Goal: Transaction & Acquisition: Purchase product/service

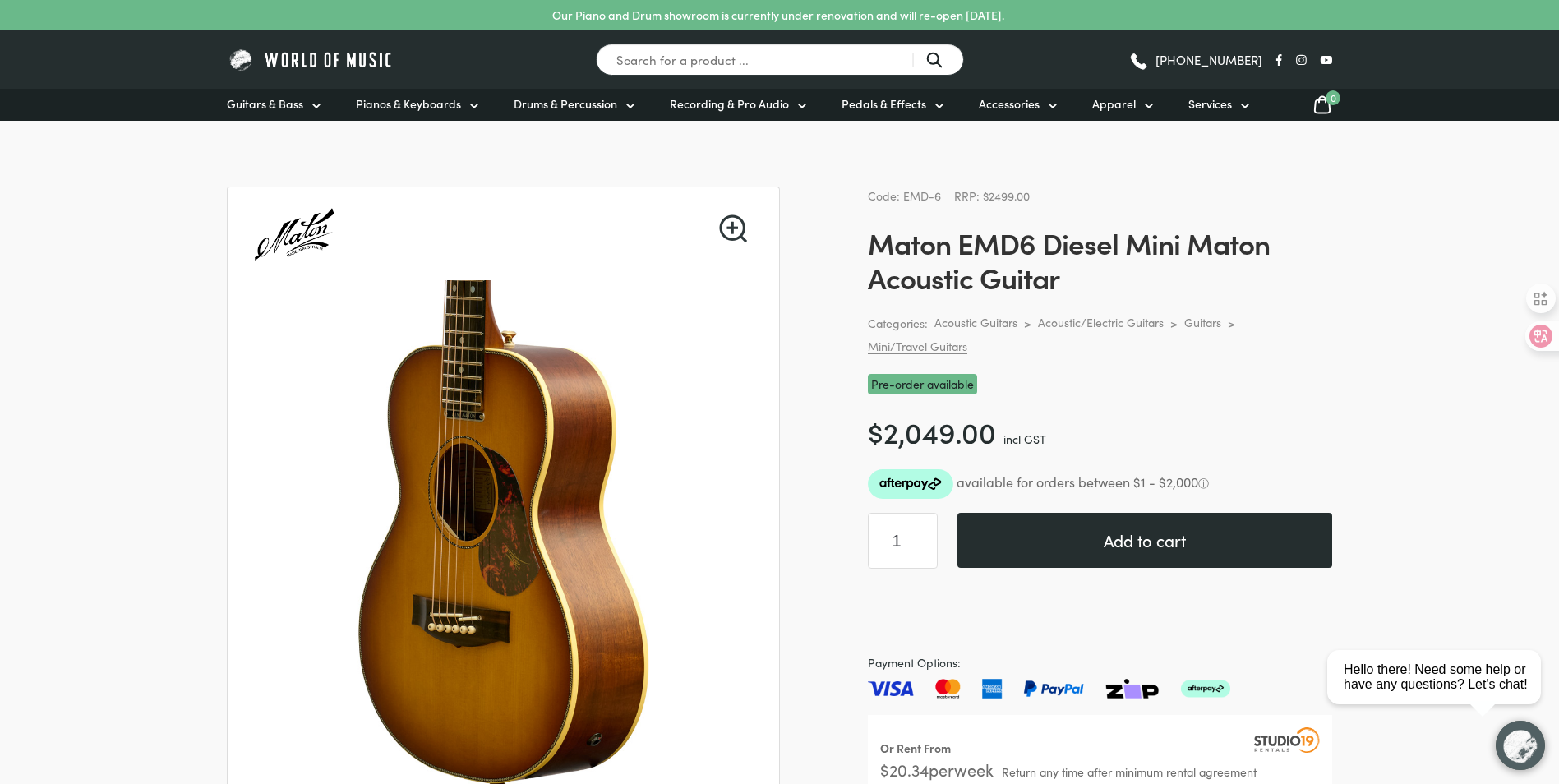
click at [1158, 550] on button "Add to cart" at bounding box center [1144, 540] width 375 height 55
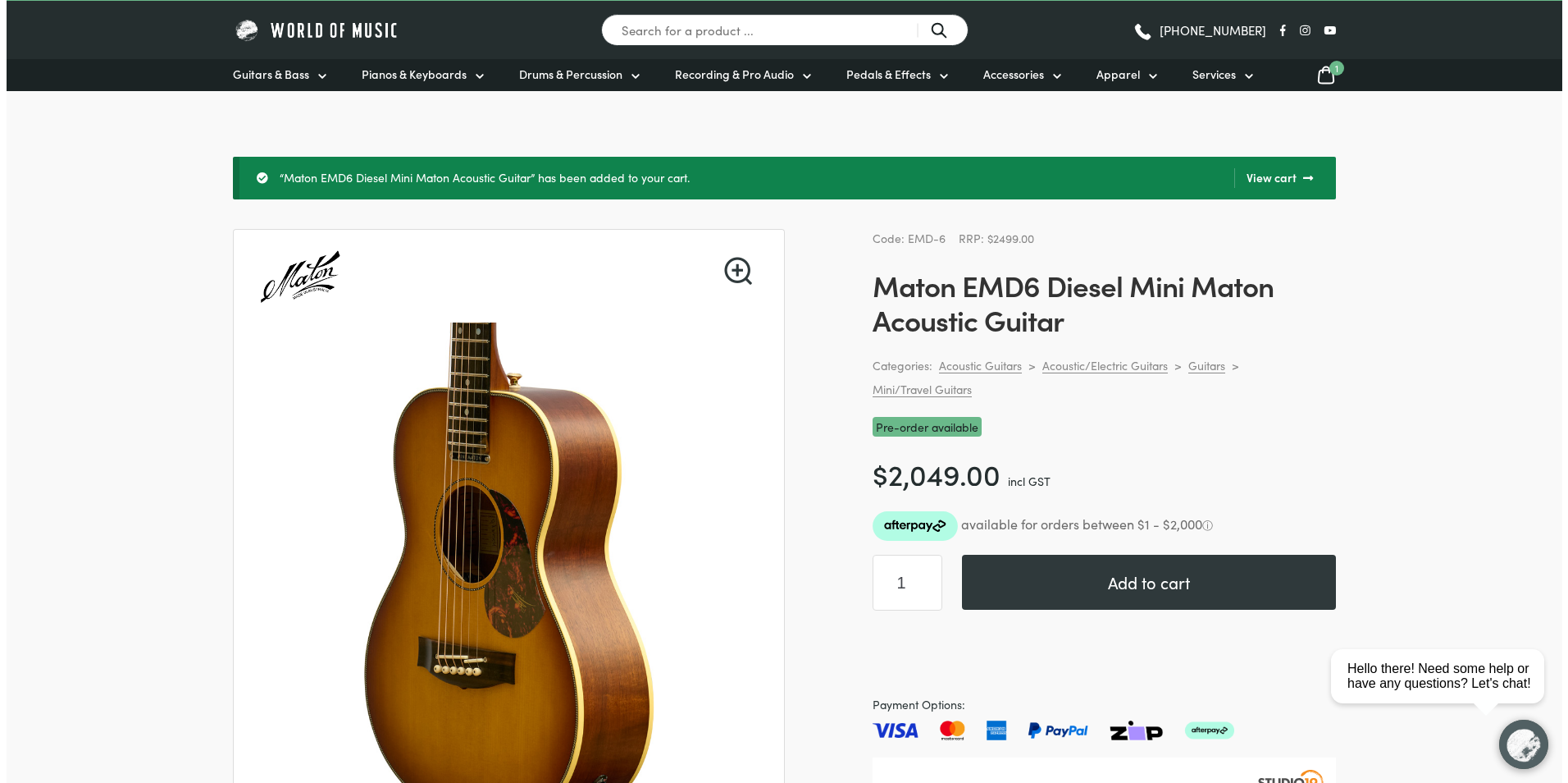
scroll to position [82, 0]
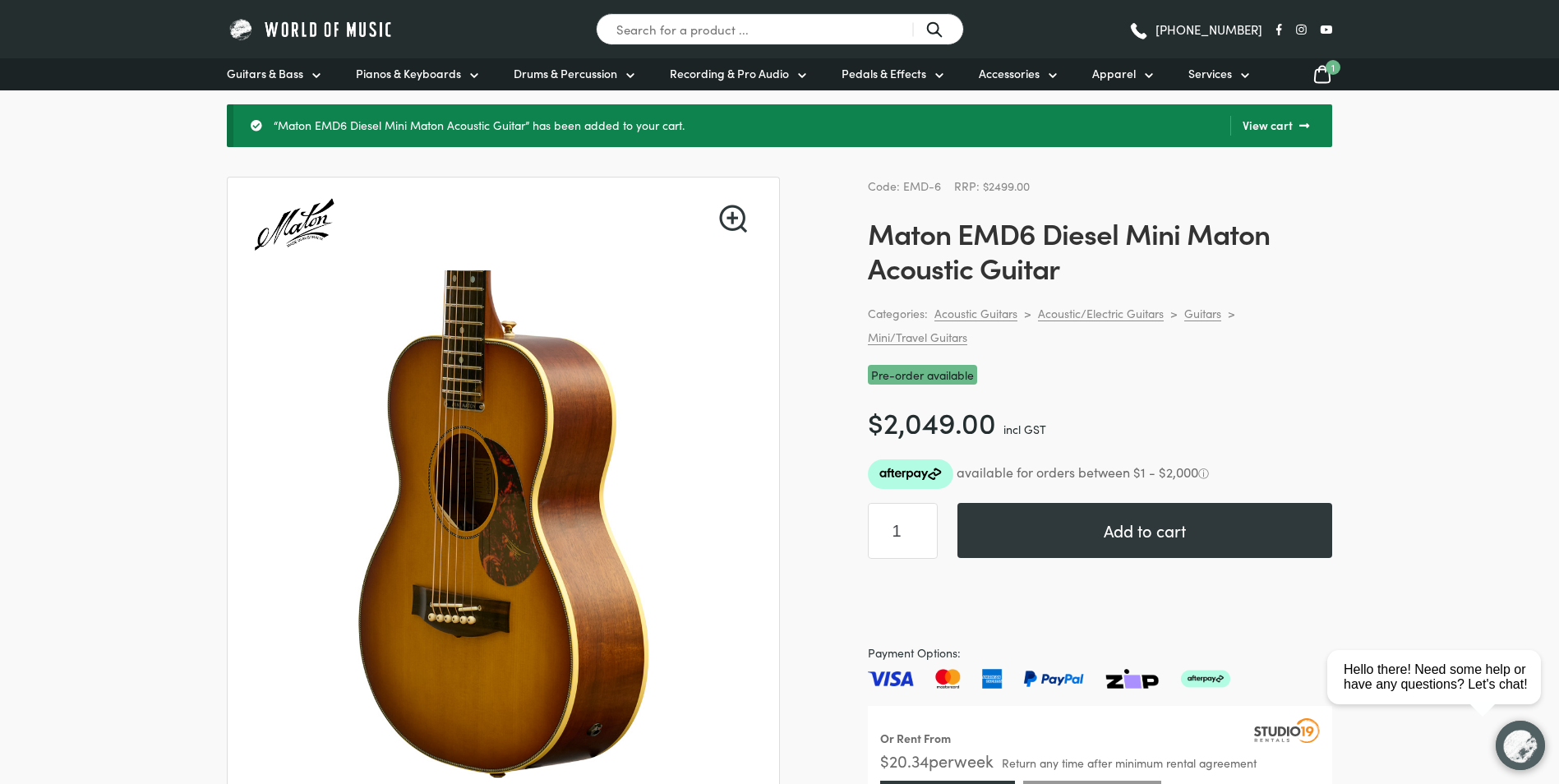
click at [1325, 86] on div "Guitars & Bass Guitars Electric Guitars Bass Guitars Acoustic Guitars Classical…" at bounding box center [779, 74] width 1171 height 32
click at [1320, 76] on icon at bounding box center [1322, 74] width 20 height 21
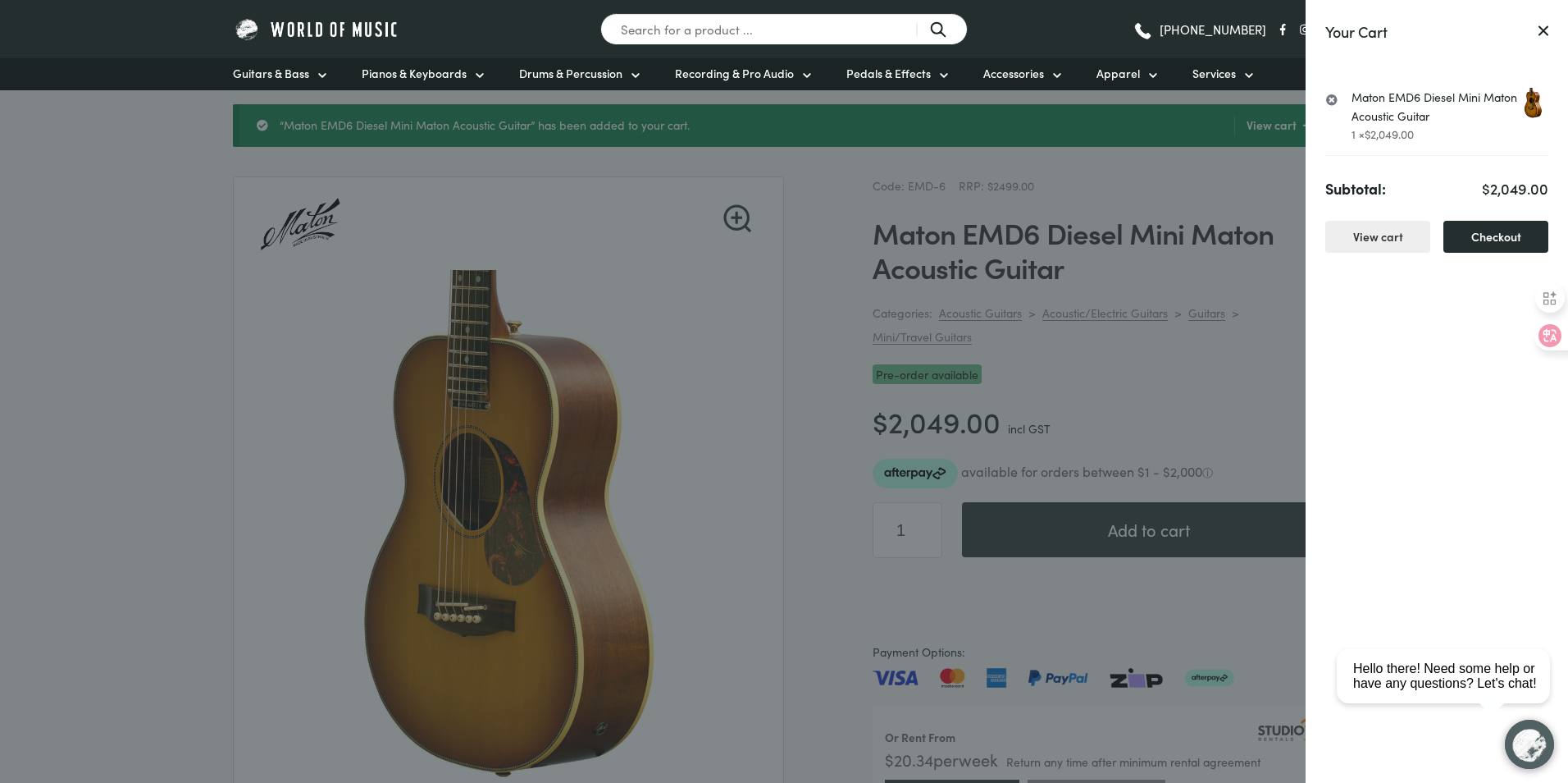
click at [1494, 234] on link "Checkout" at bounding box center [1496, 236] width 105 height 32
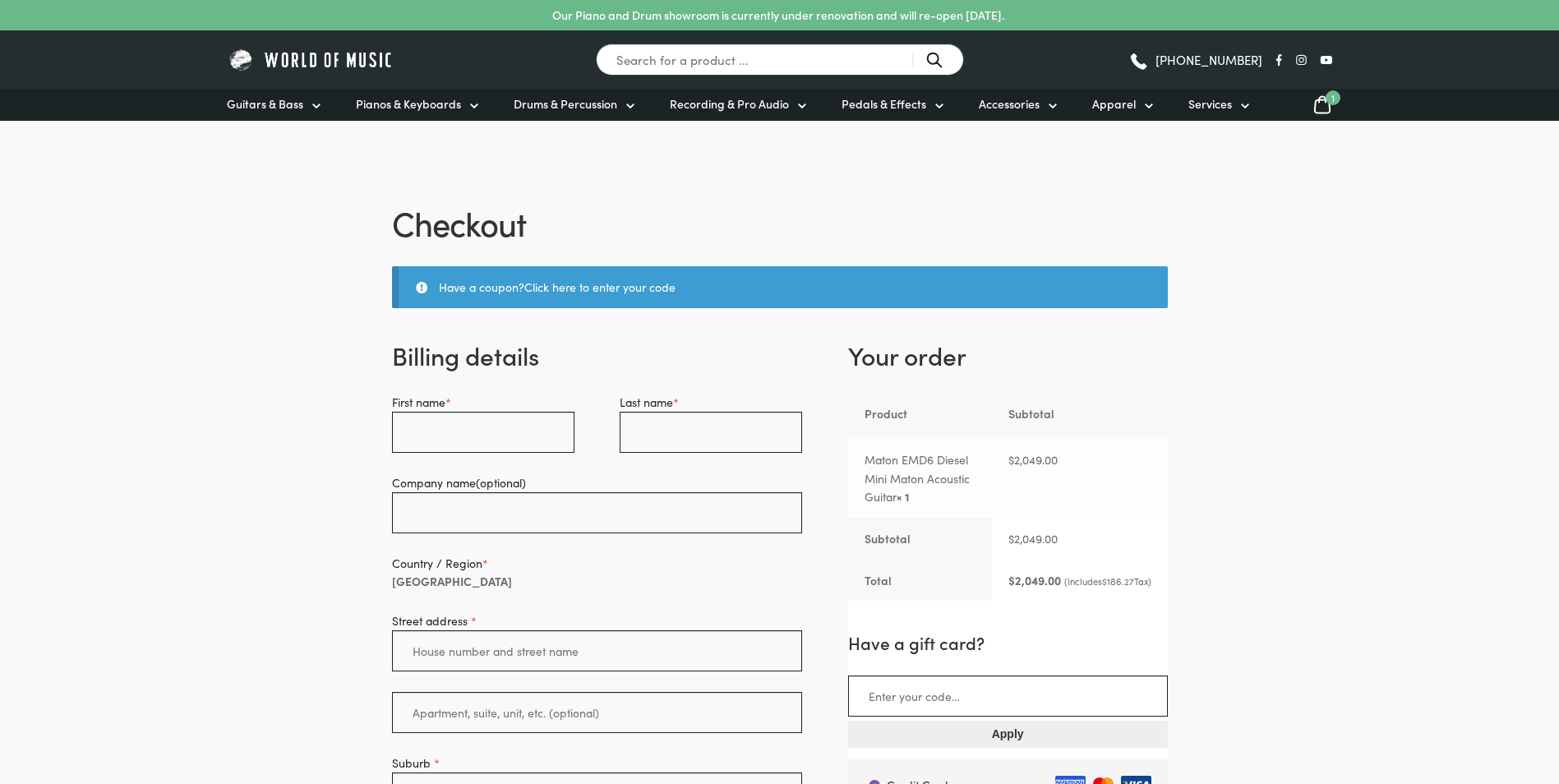
select select "VIC"
click at [494, 429] on input "First name *" at bounding box center [484, 431] width 183 height 41
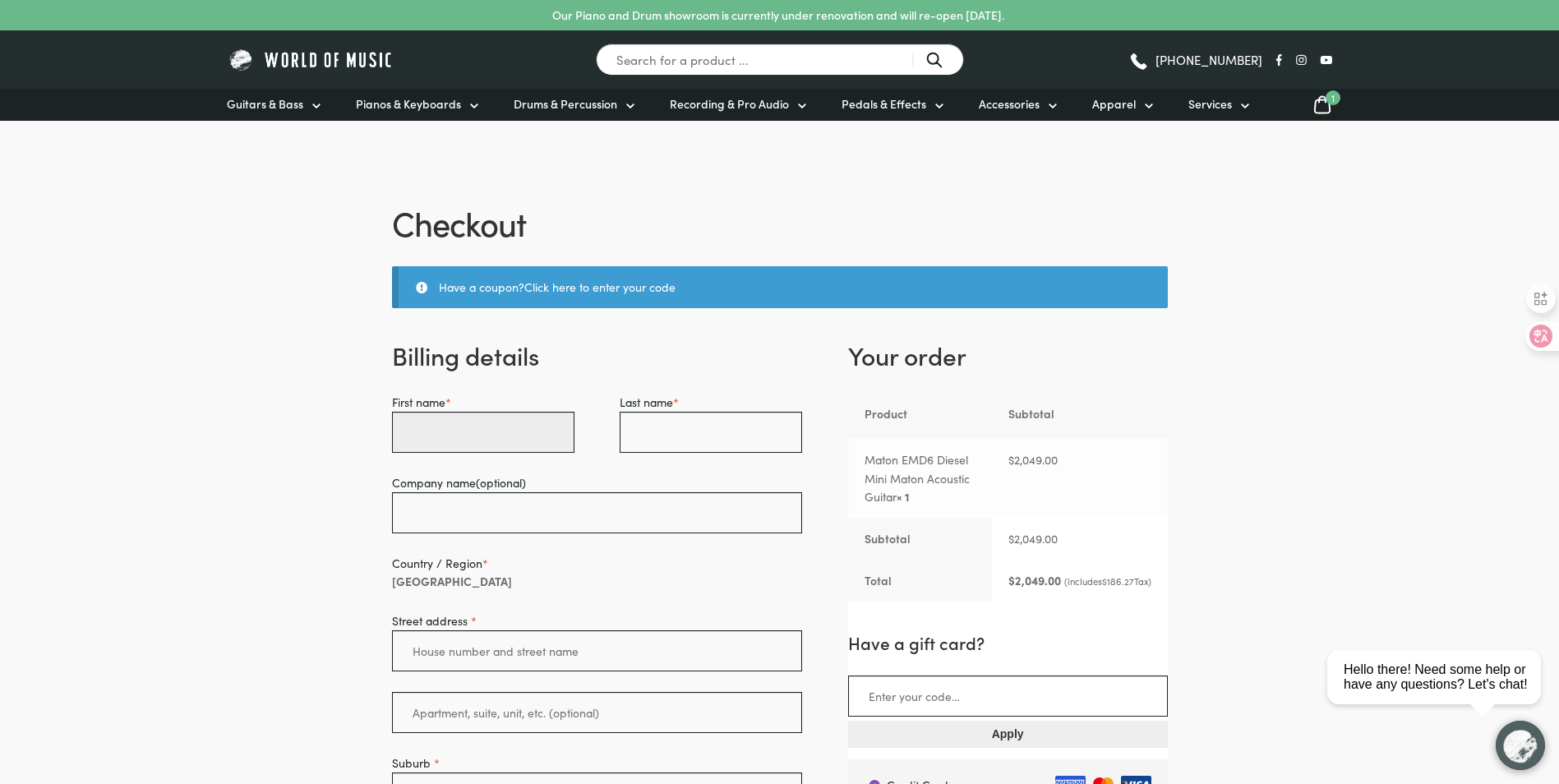
type input "CHENGZHOU"
type input "LIU"
type input "lcz20021003@gmail.com"
type input "0494414315"
type input "lcz20021003@gmail.com"
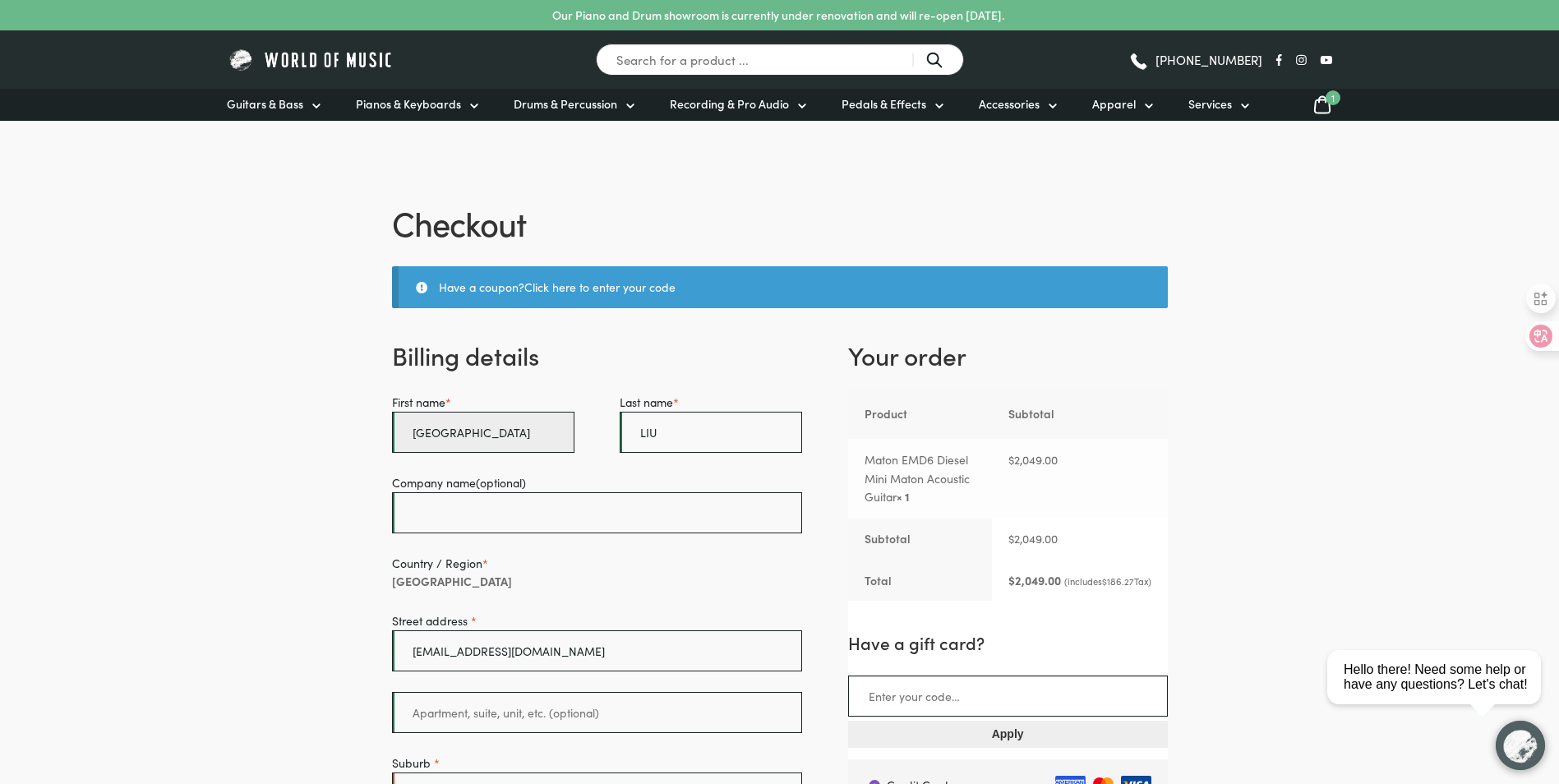
scroll to position [473, 0]
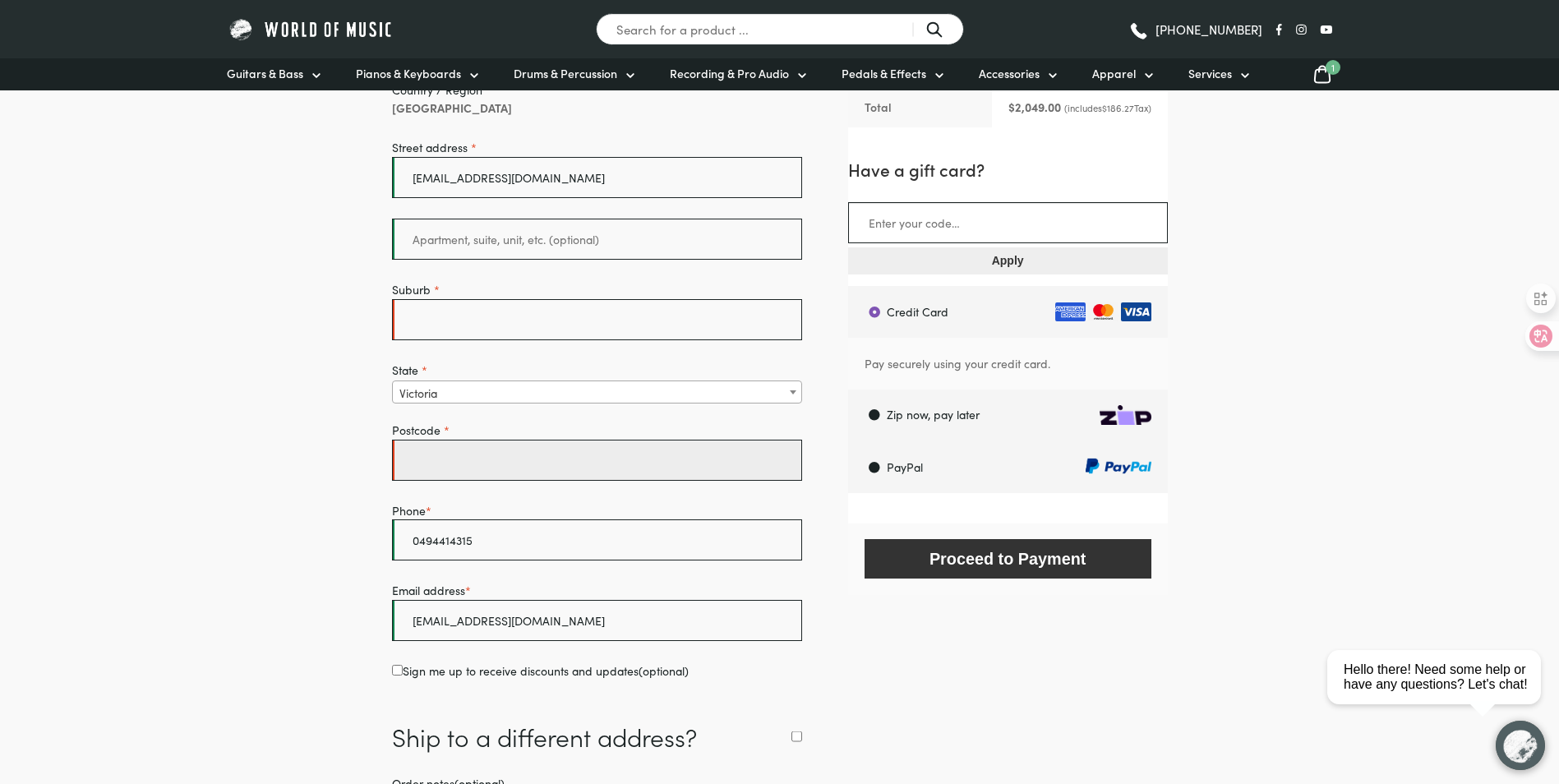
click at [517, 463] on input "Postcode *" at bounding box center [598, 459] width 411 height 41
type input "2017"
click at [831, 502] on form "Billing details First name * CHENGZHOU Last name * LIU Company name (optional) …" at bounding box center [780, 400] width 776 height 1072
click at [554, 388] on span "Victoria" at bounding box center [598, 393] width 410 height 23
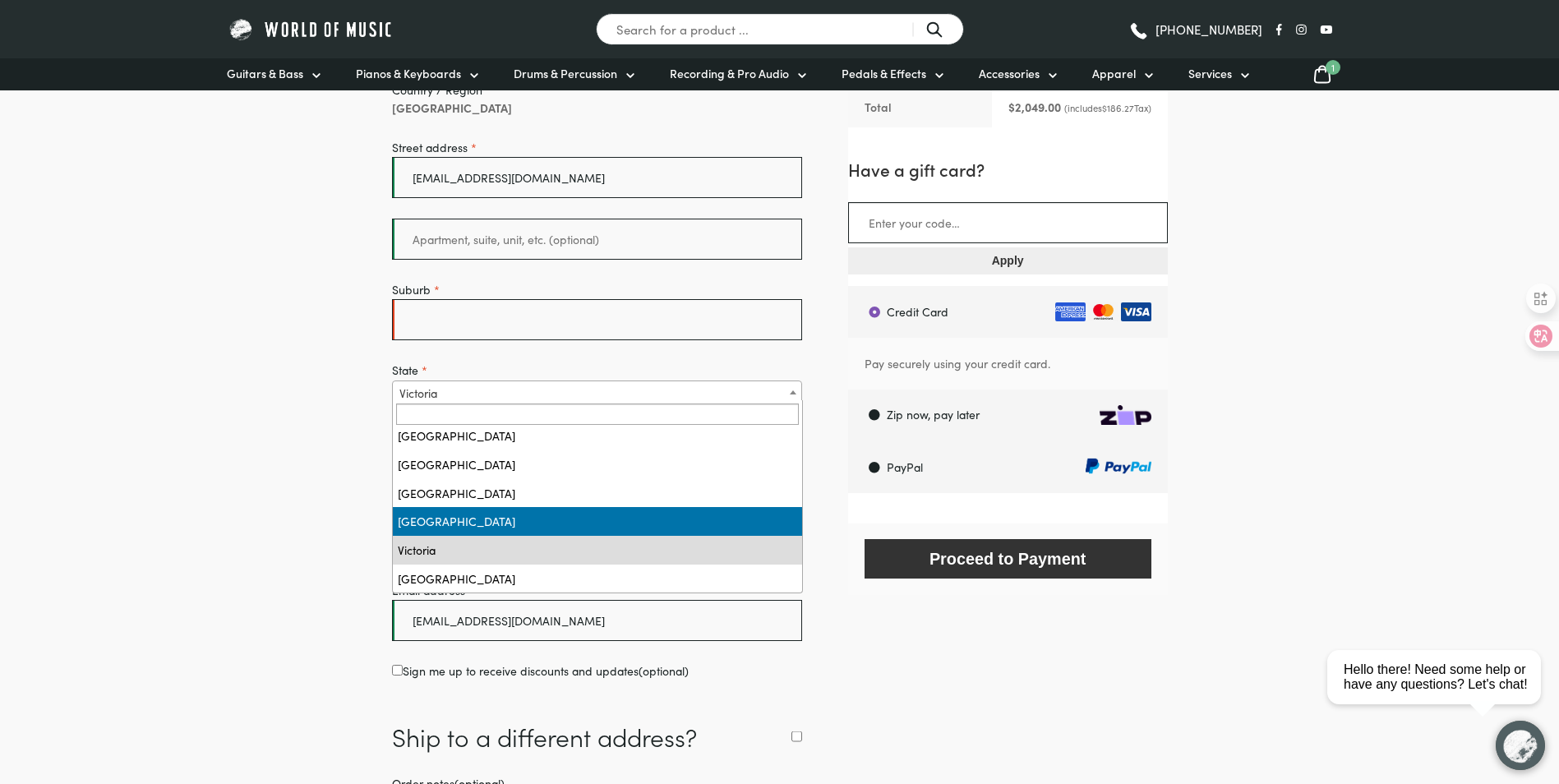
scroll to position [0, 0]
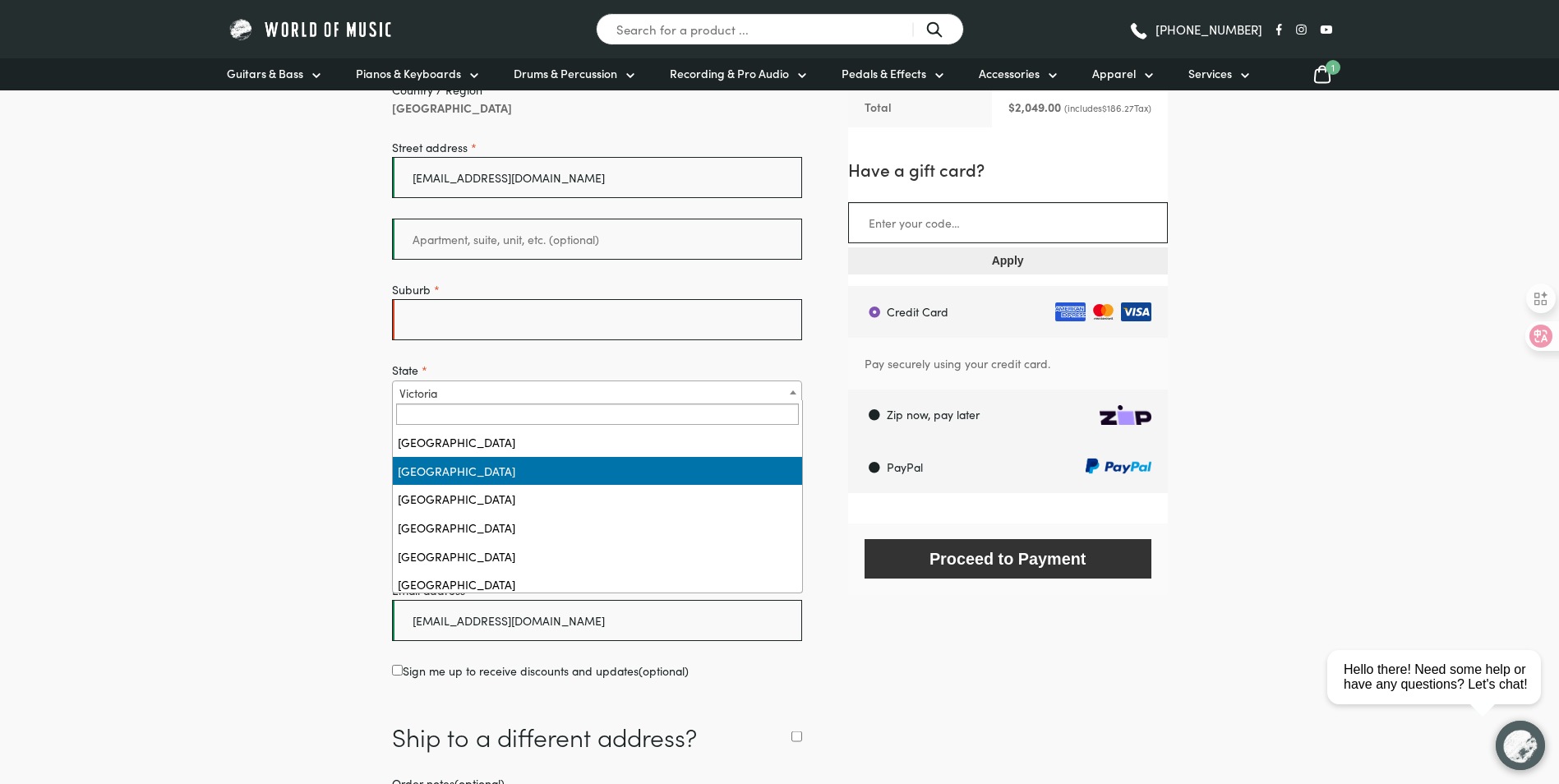
select select "NSW"
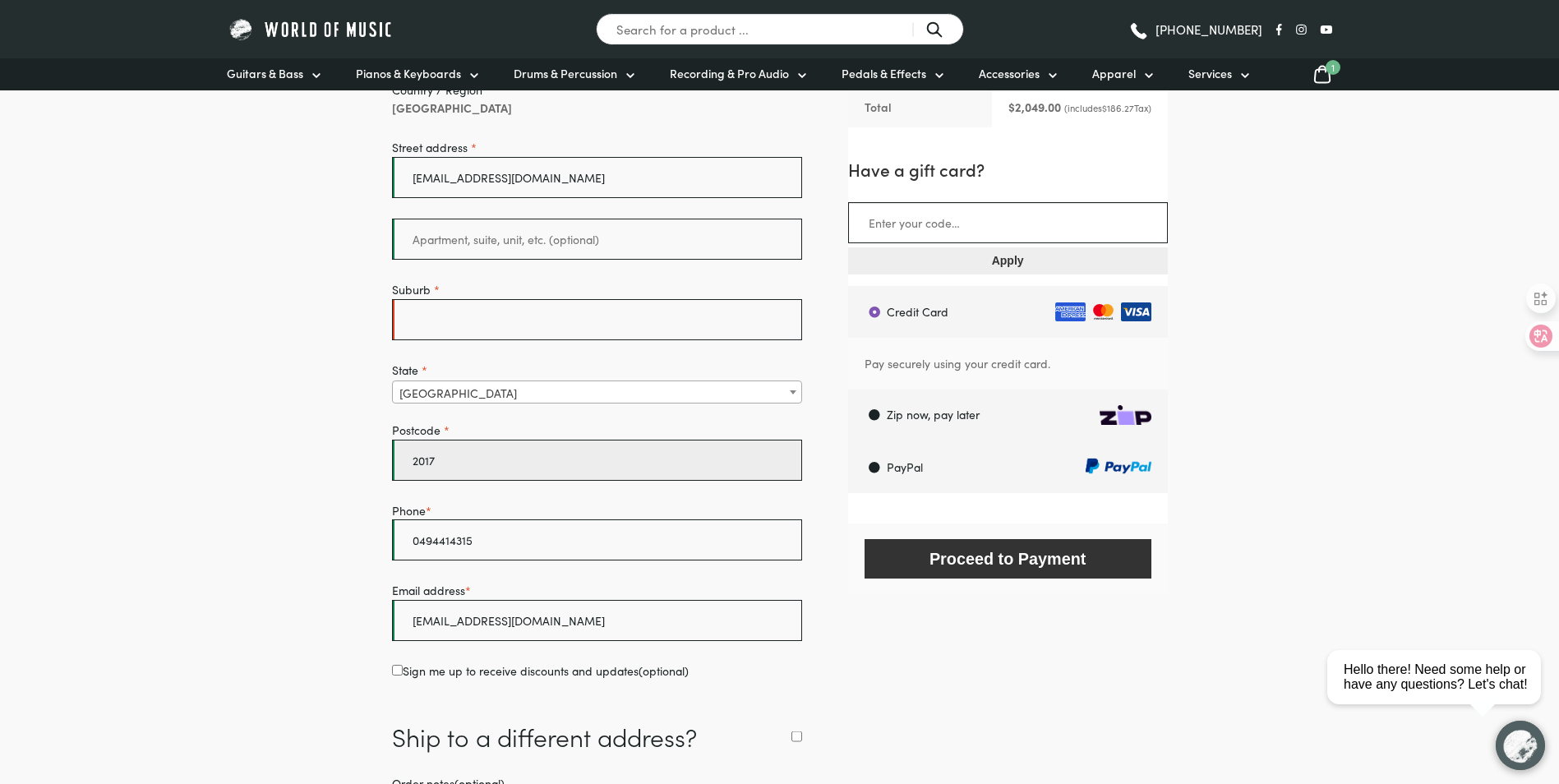
click at [516, 463] on input "2017" at bounding box center [598, 459] width 411 height 41
click at [609, 412] on div "First name * CHENGZHOU Last name * LIU Company name (optional) Country / Region…" at bounding box center [598, 300] width 411 height 761
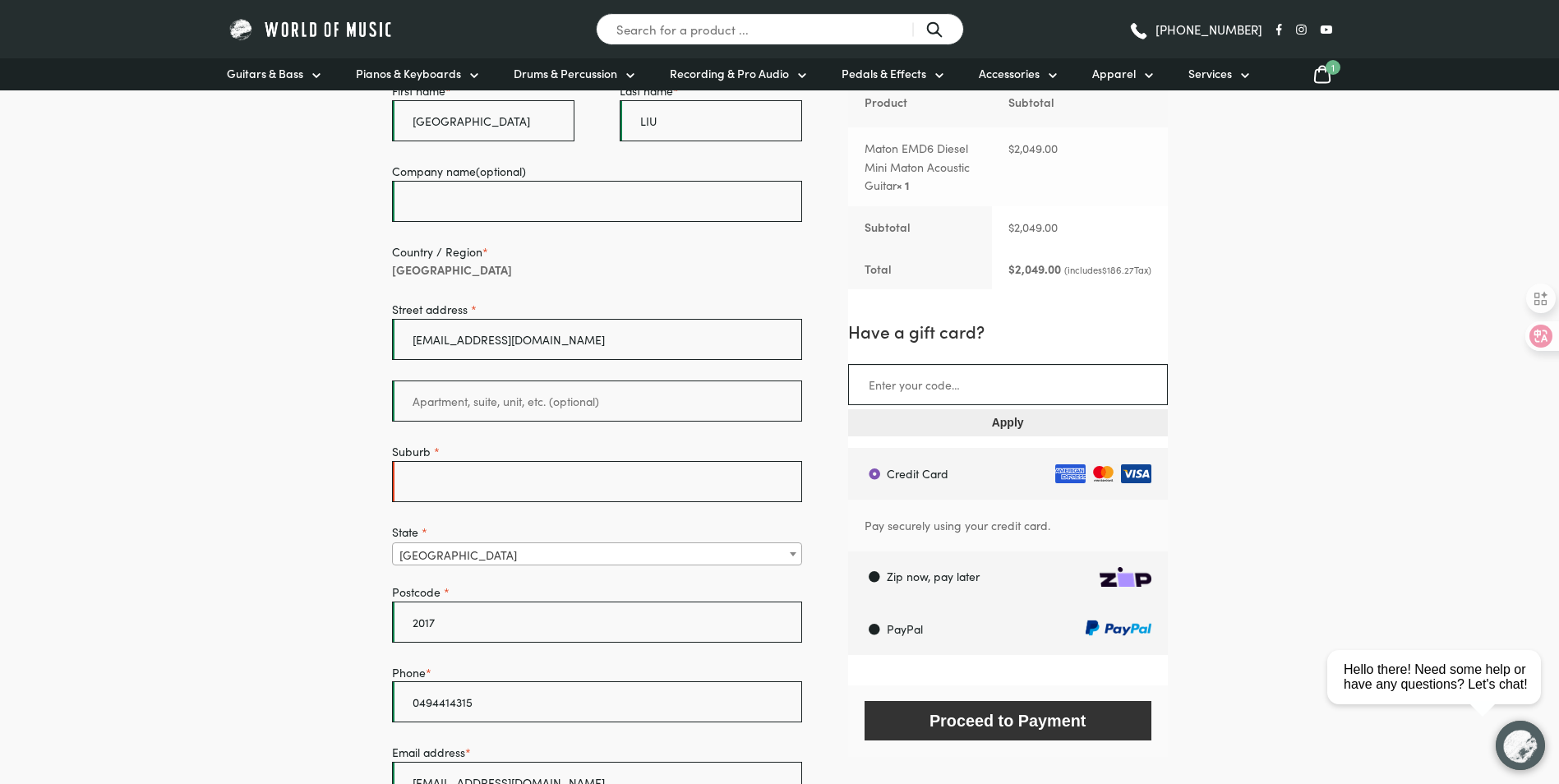
scroll to position [309, 0]
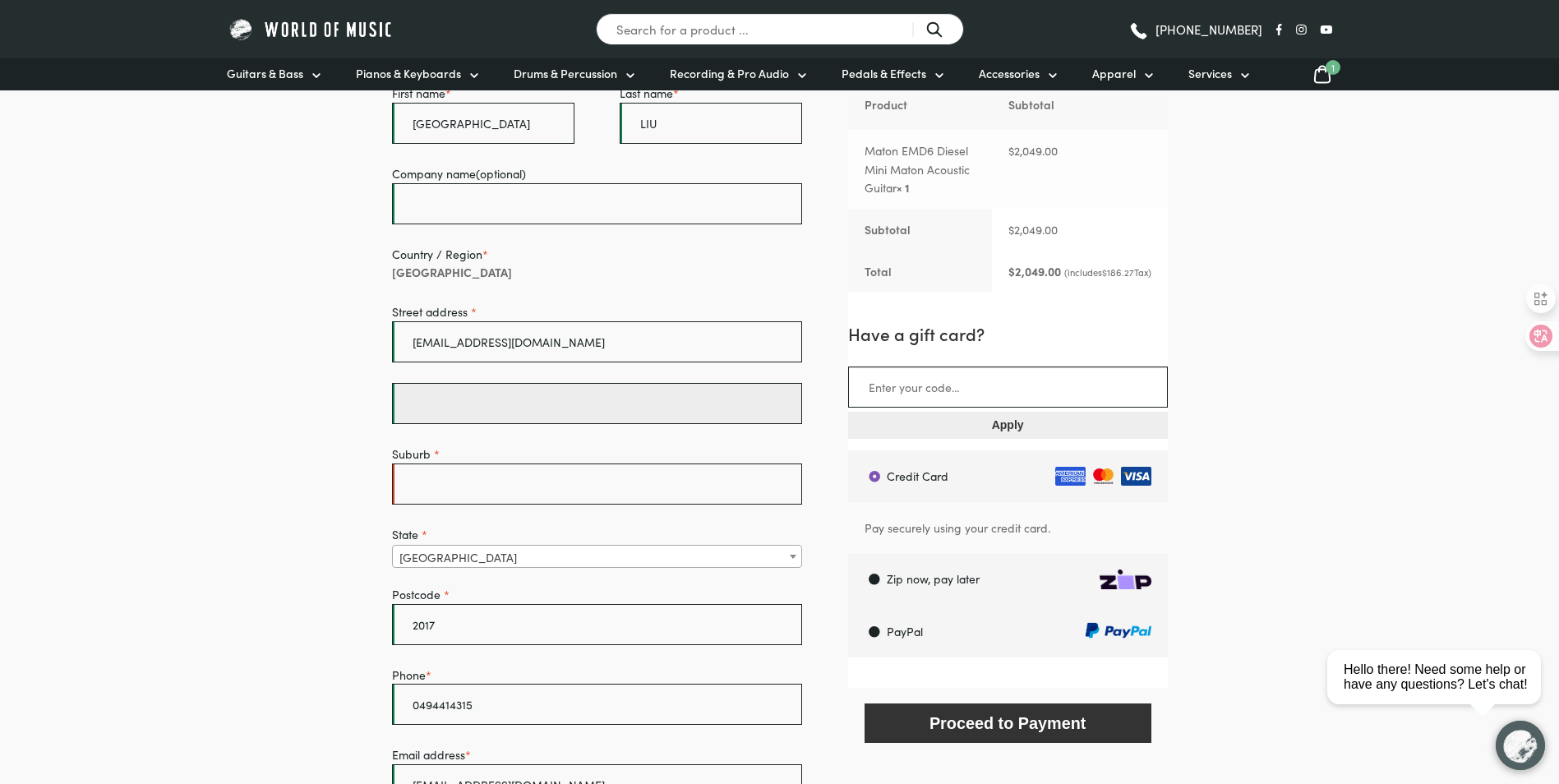
click at [568, 405] on input "Apartment, suite, unit, etc. (optional)" at bounding box center [598, 403] width 411 height 41
type input "Unit 30106"
type input "WATERLOO"
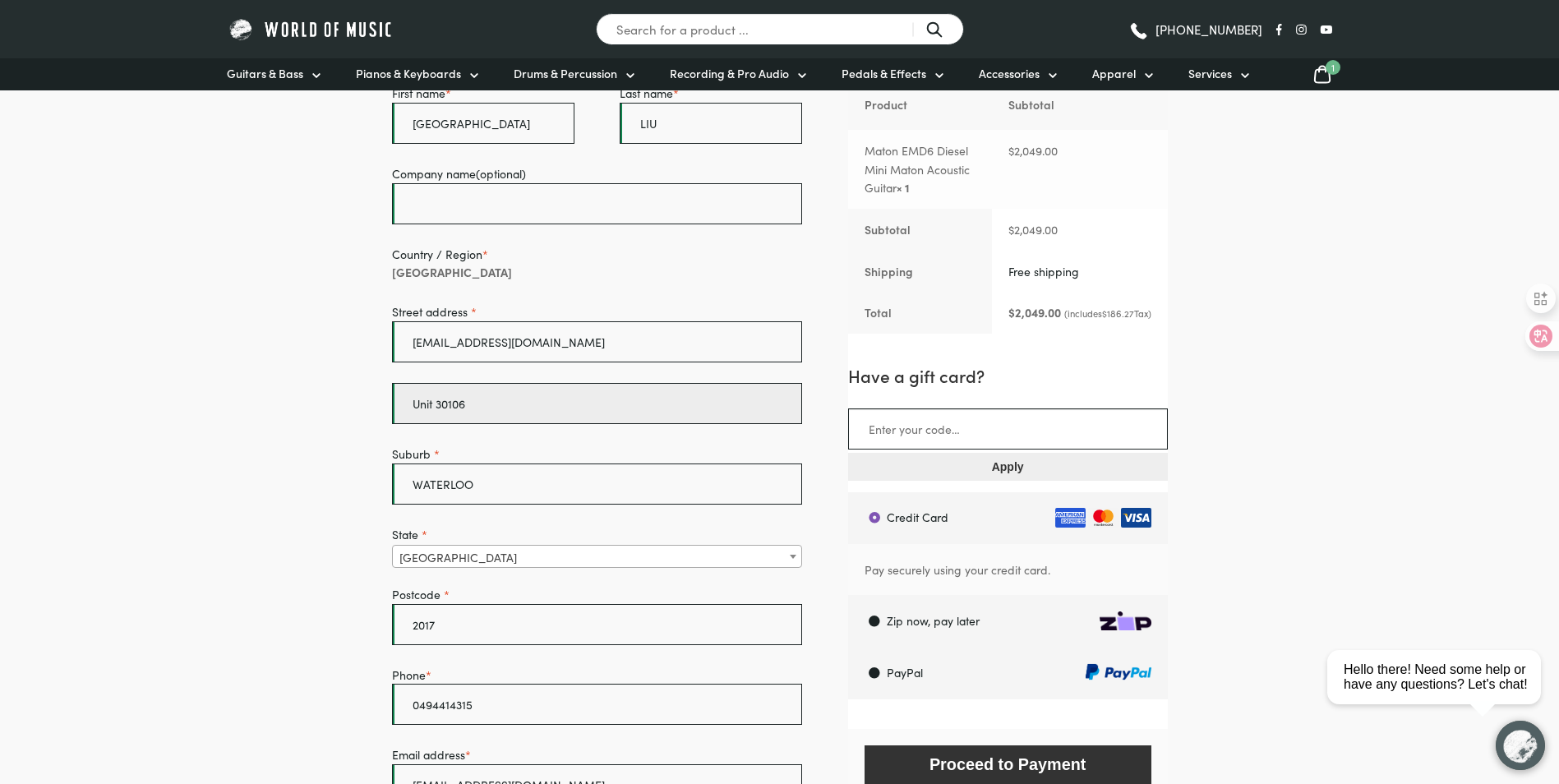
click at [504, 410] on input "Unit 30106" at bounding box center [598, 403] width 411 height 41
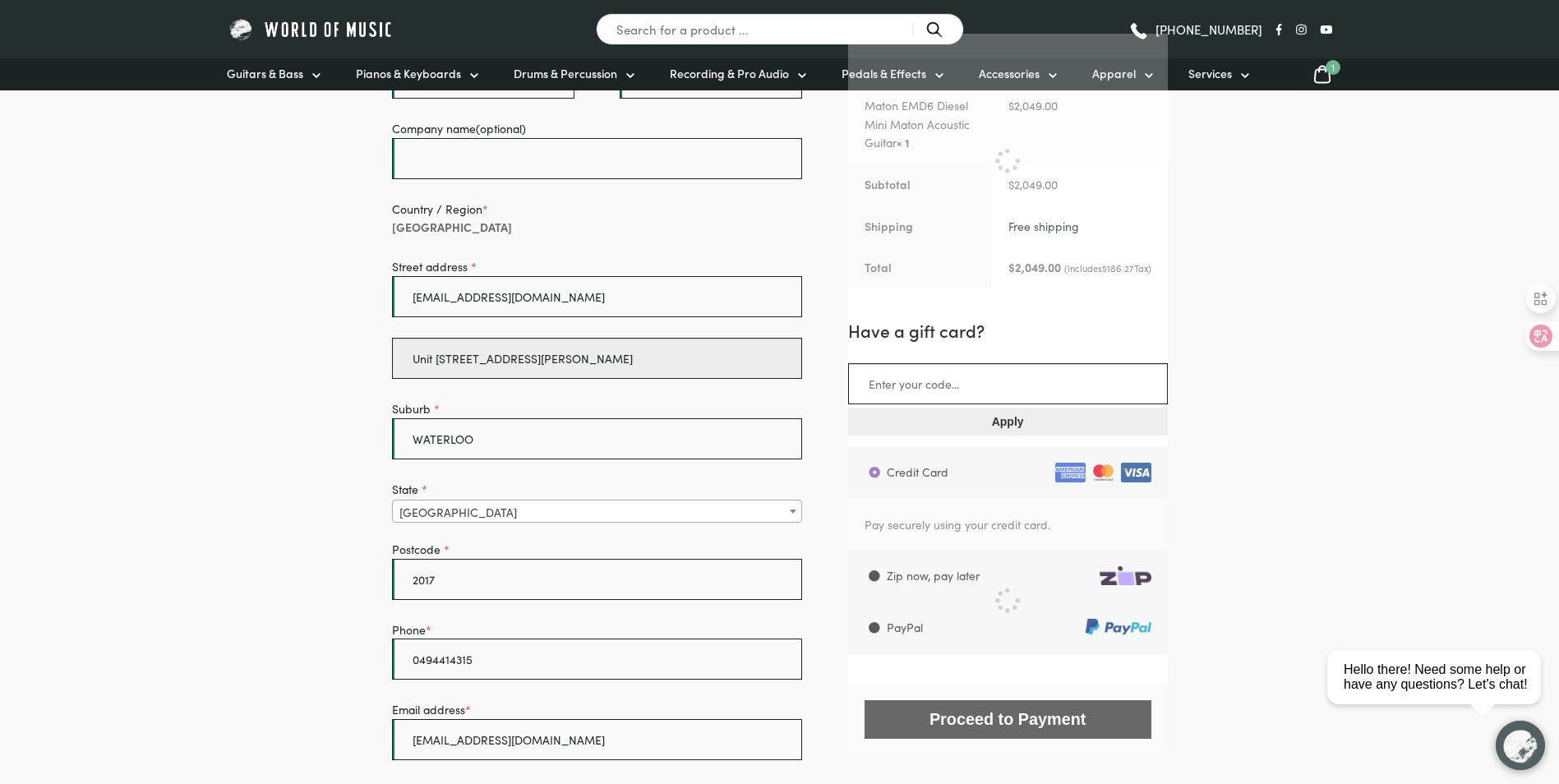
scroll to position [473, 0]
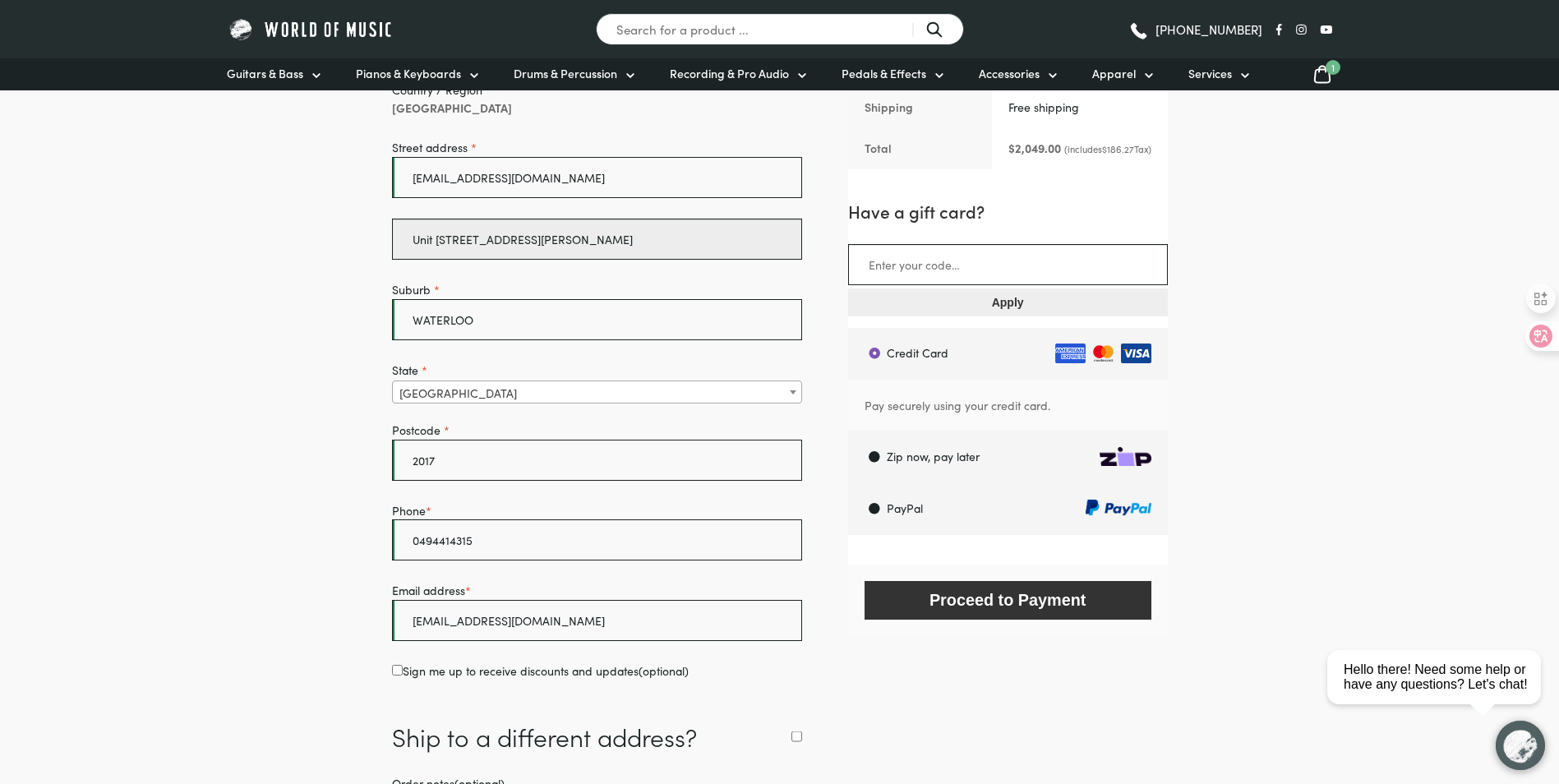
type input "Unit 30106, 5 sam sing street"
click at [312, 493] on body "Our Piano and Drum showroom is currently under renovation and will re-open 1st …" at bounding box center [780, 570] width 1559 height 2086
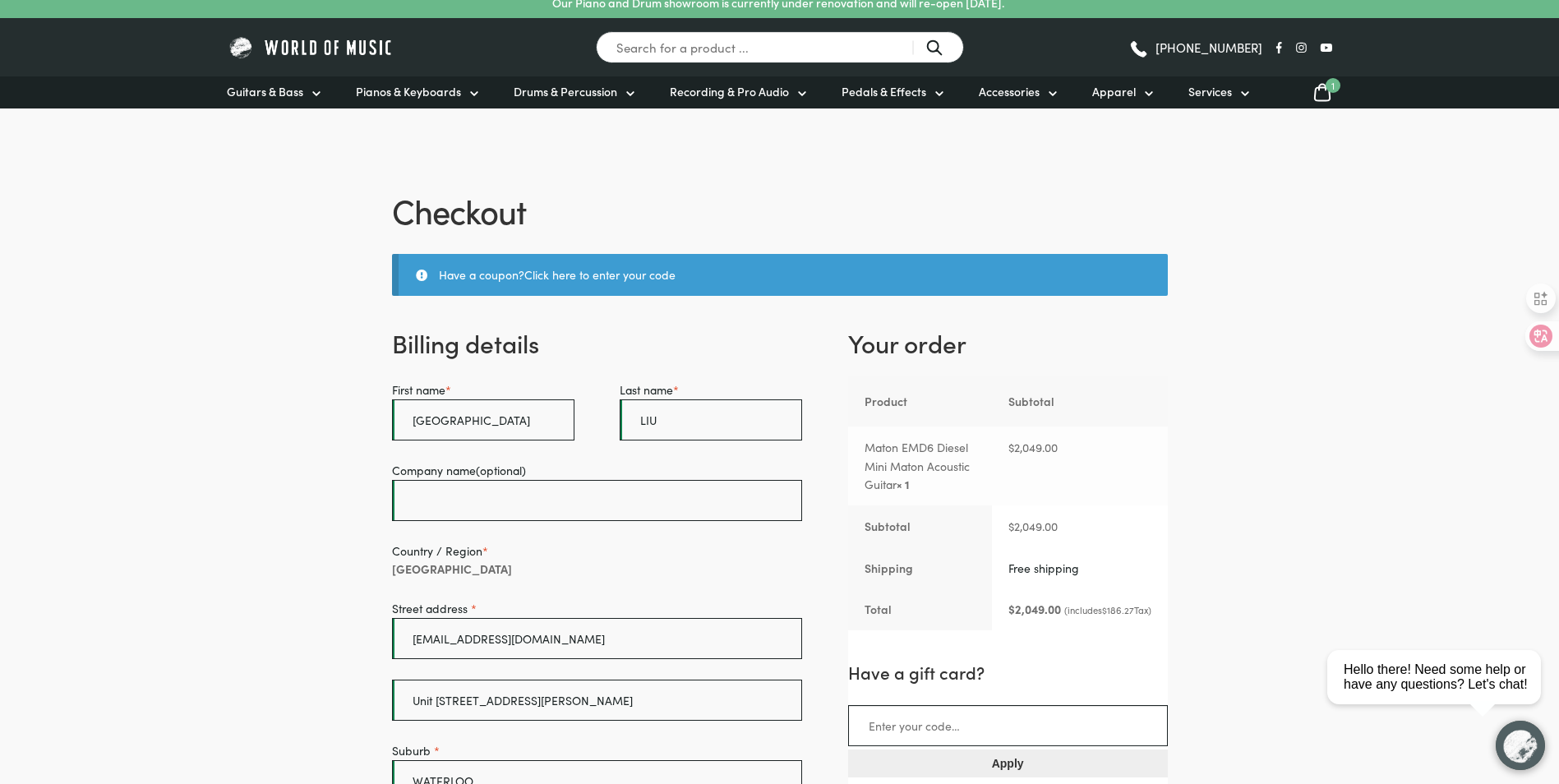
scroll to position [0, 0]
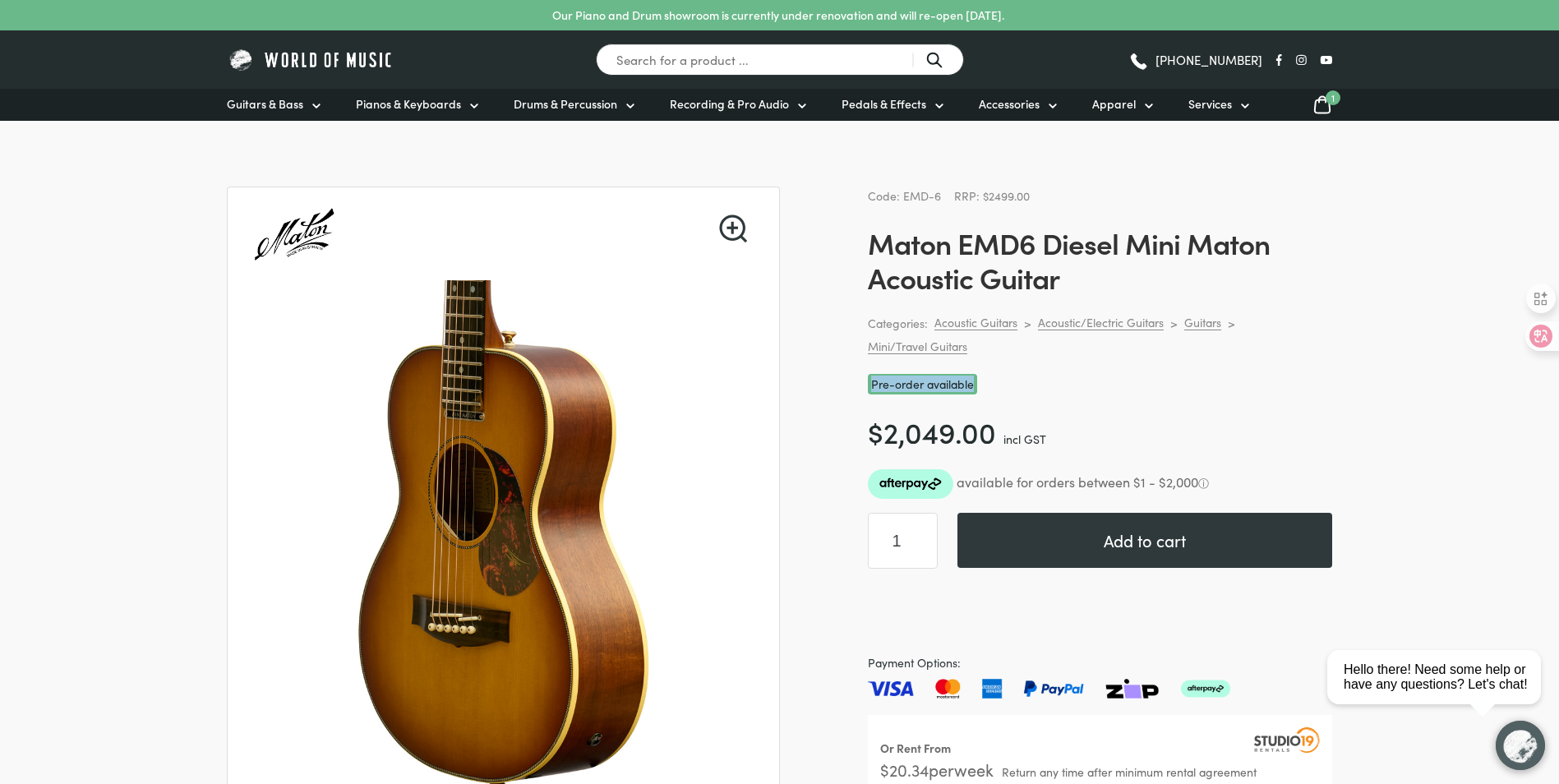
drag, startPoint x: 873, startPoint y: 387, endPoint x: 1011, endPoint y: 385, distance: 138.0
click at [1011, 385] on div "Pre-order available" at bounding box center [1099, 384] width 465 height 21
drag, startPoint x: 1011, startPoint y: 385, endPoint x: 937, endPoint y: 385, distance: 74.0
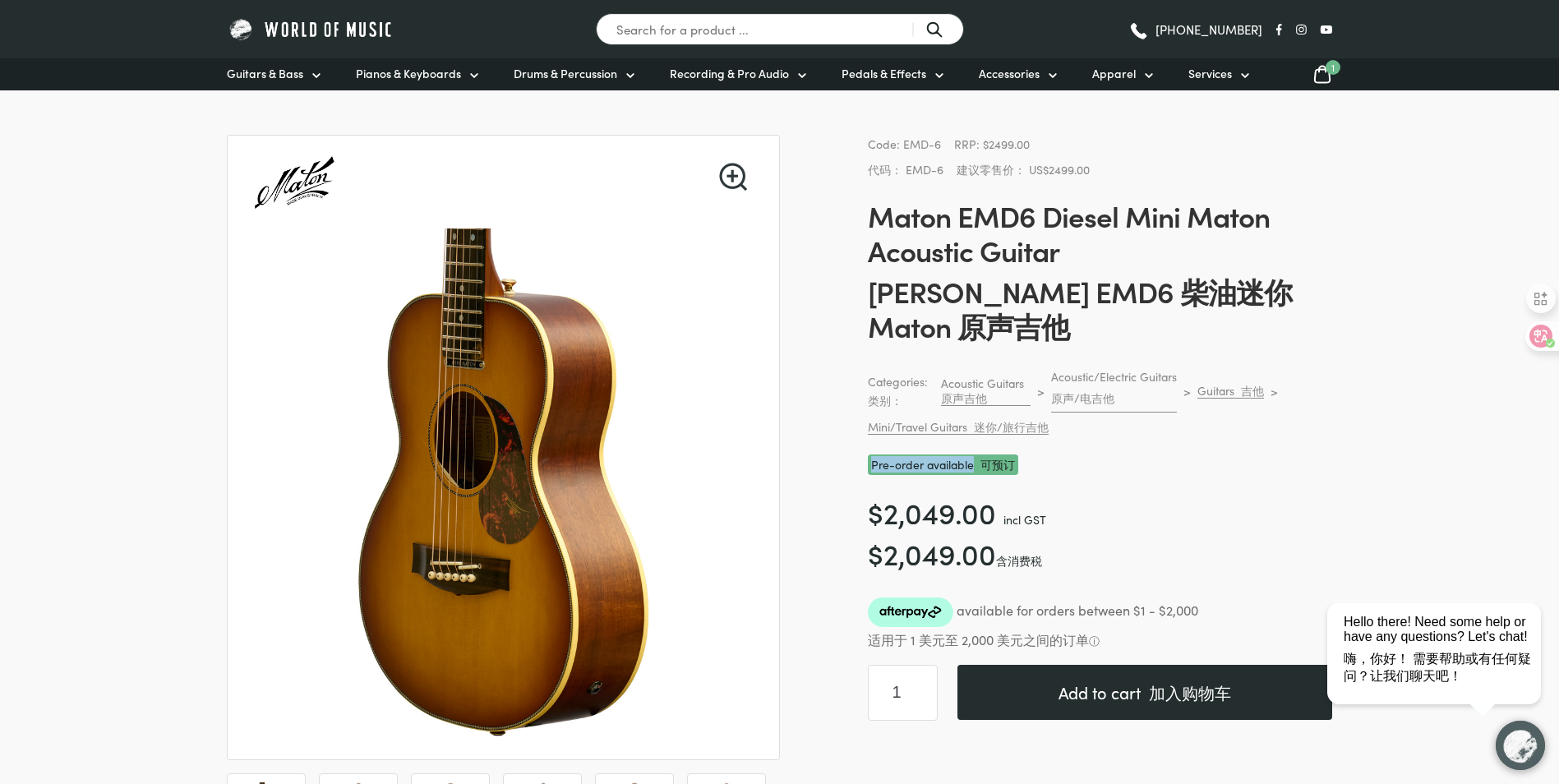
scroll to position [51, 0]
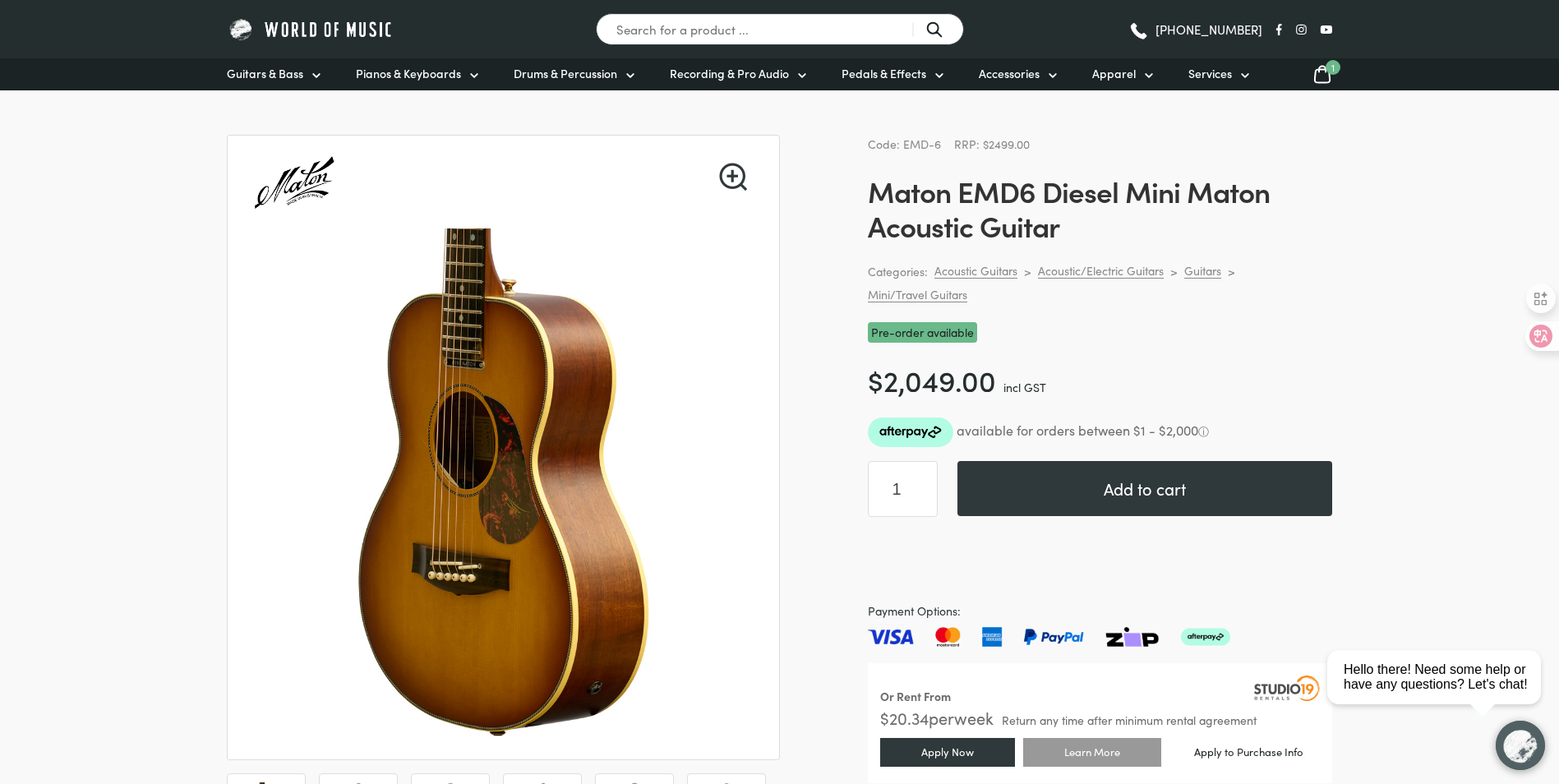
click at [1183, 349] on div "Code: EMD-6 RRP: $2499.00 Maton EMD6 Diesel Mini Maton Acoustic Guitar Categori…" at bounding box center [1099, 464] width 465 height 660
drag, startPoint x: 872, startPoint y: 335, endPoint x: 1056, endPoint y: 329, distance: 184.1
click at [1055, 329] on div "Pre-order available" at bounding box center [1099, 332] width 465 height 21
click at [1011, 328] on div "Pre-order available" at bounding box center [1099, 332] width 465 height 21
drag, startPoint x: 873, startPoint y: 329, endPoint x: 1031, endPoint y: 338, distance: 158.3
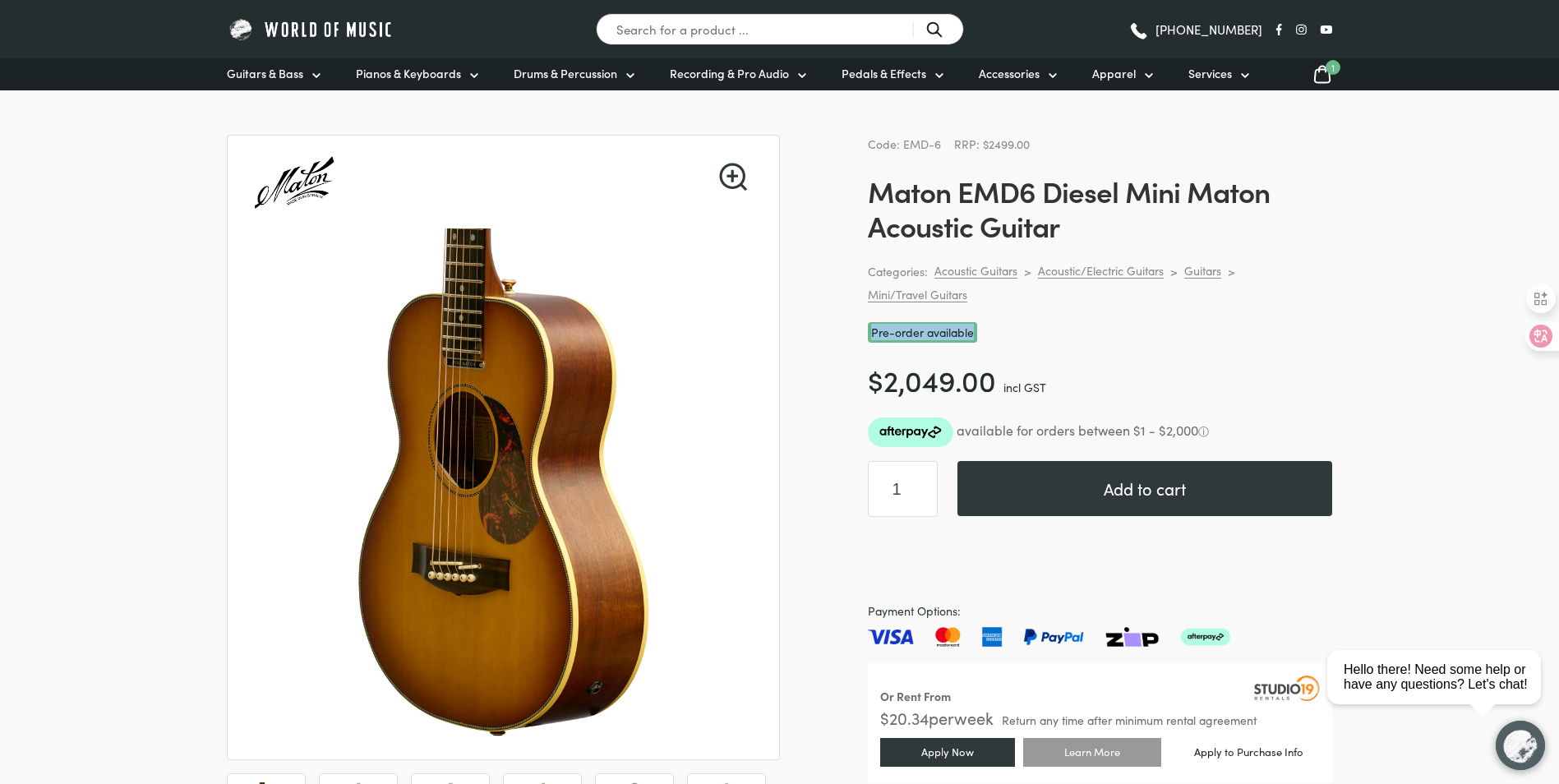
click at [1031, 338] on div "Pre-order available" at bounding box center [1099, 332] width 465 height 21
drag, startPoint x: 1031, startPoint y: 338, endPoint x: 942, endPoint y: 331, distance: 89.3
copy span "Pre-order available"
drag, startPoint x: 1084, startPoint y: 330, endPoint x: 1064, endPoint y: 397, distance: 69.9
click at [1084, 330] on div "Pre-order available" at bounding box center [1099, 332] width 465 height 21
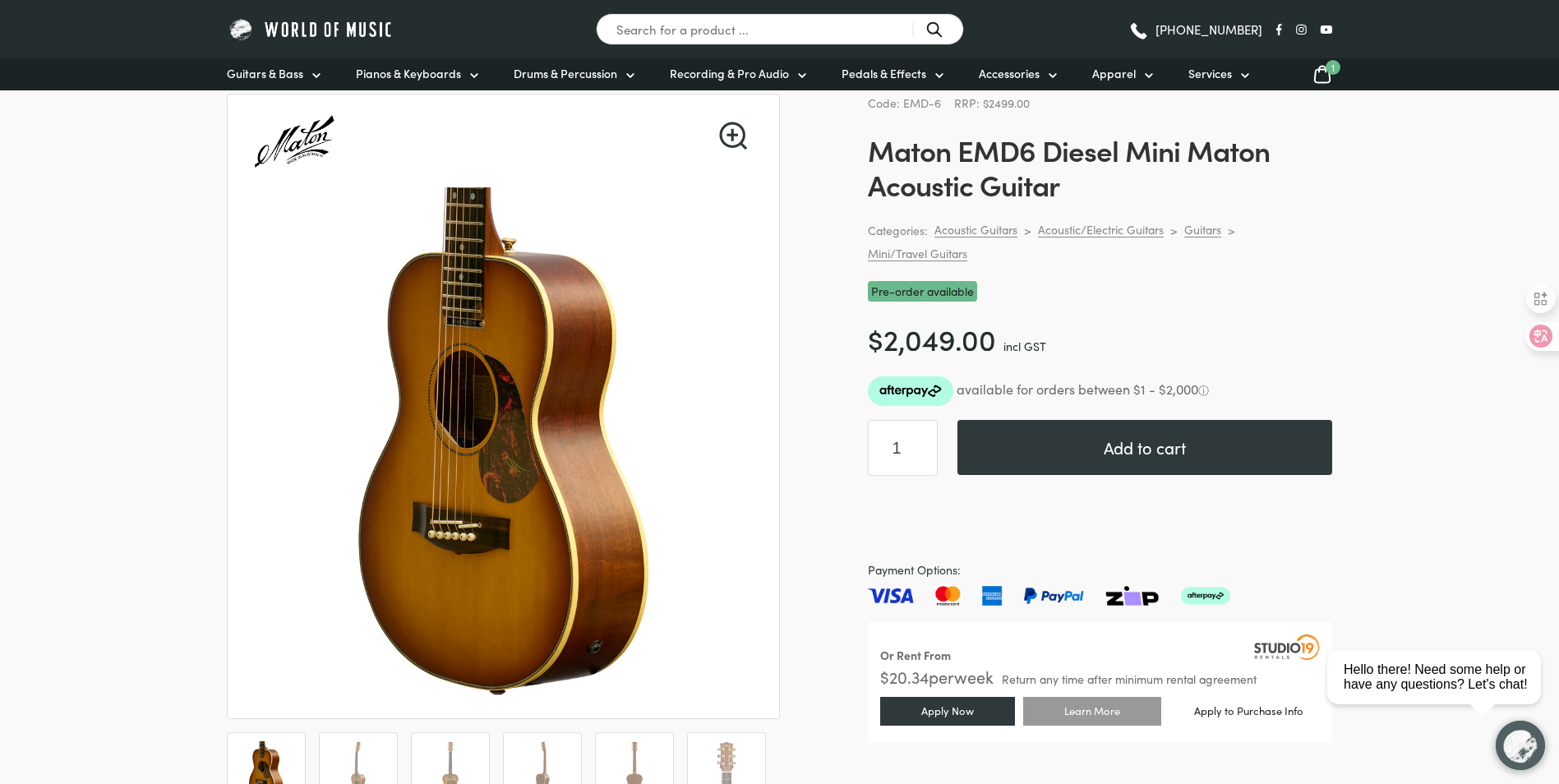
scroll to position [0, 0]
